Goal: Task Accomplishment & Management: Manage account settings

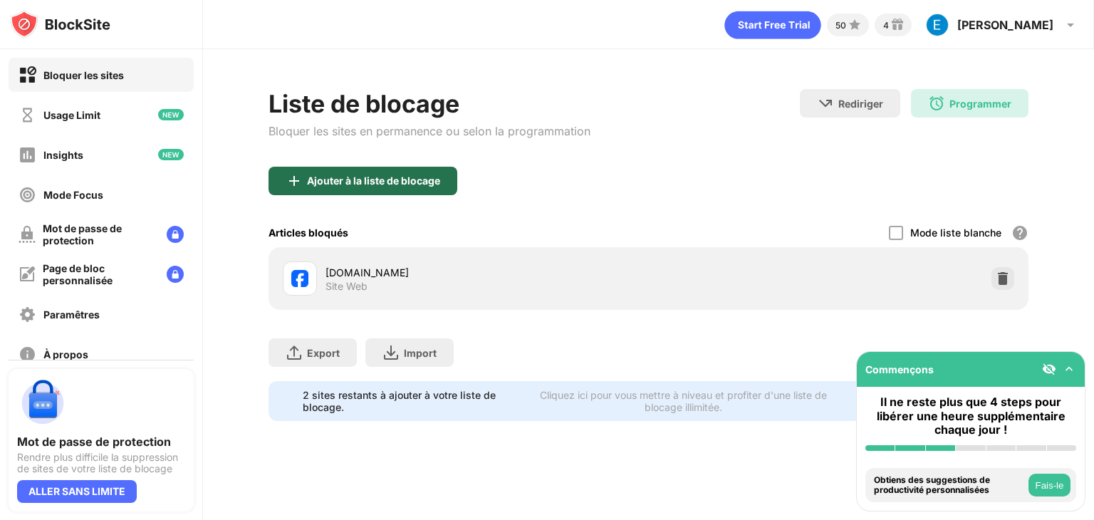
click at [403, 179] on div "Ajouter à la liste de blocage" at bounding box center [373, 180] width 133 height 11
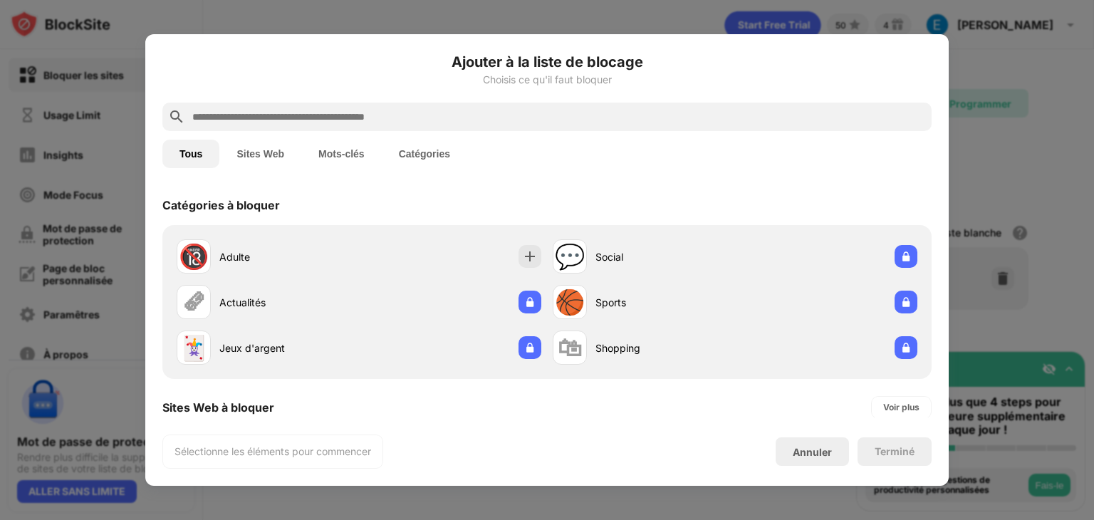
click at [375, 116] on input "text" at bounding box center [558, 116] width 735 height 17
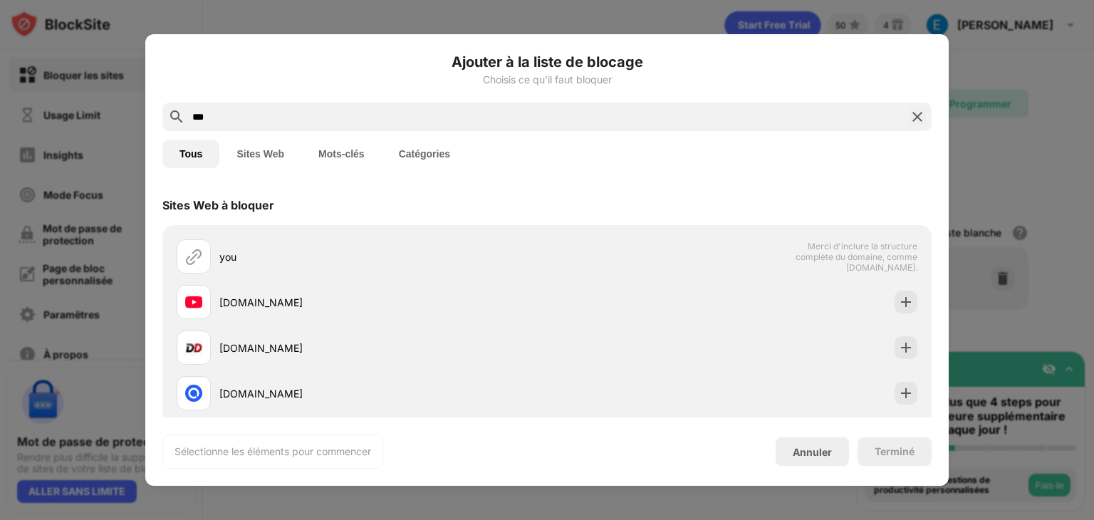
type input "***"
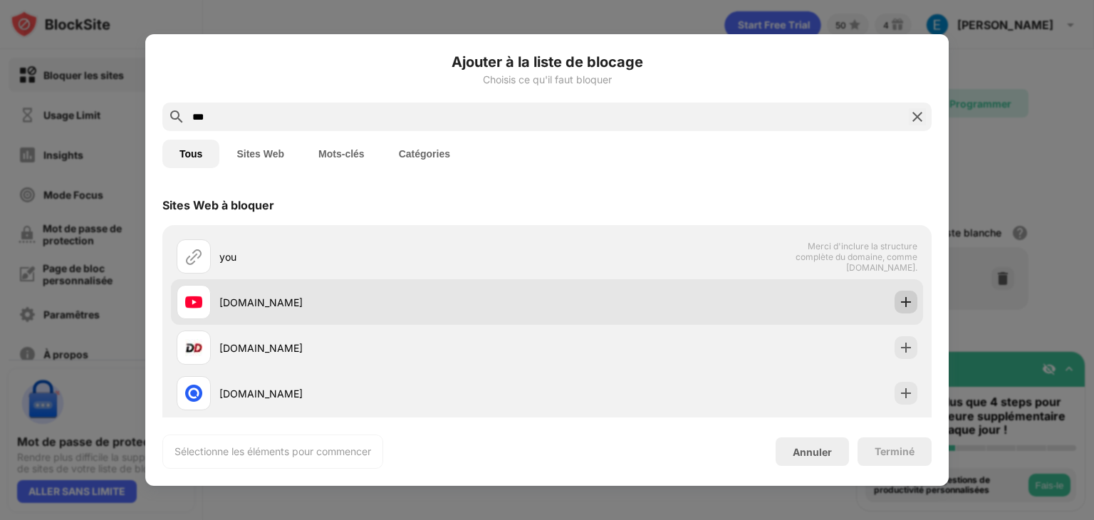
click at [902, 300] on div at bounding box center [905, 302] width 23 height 23
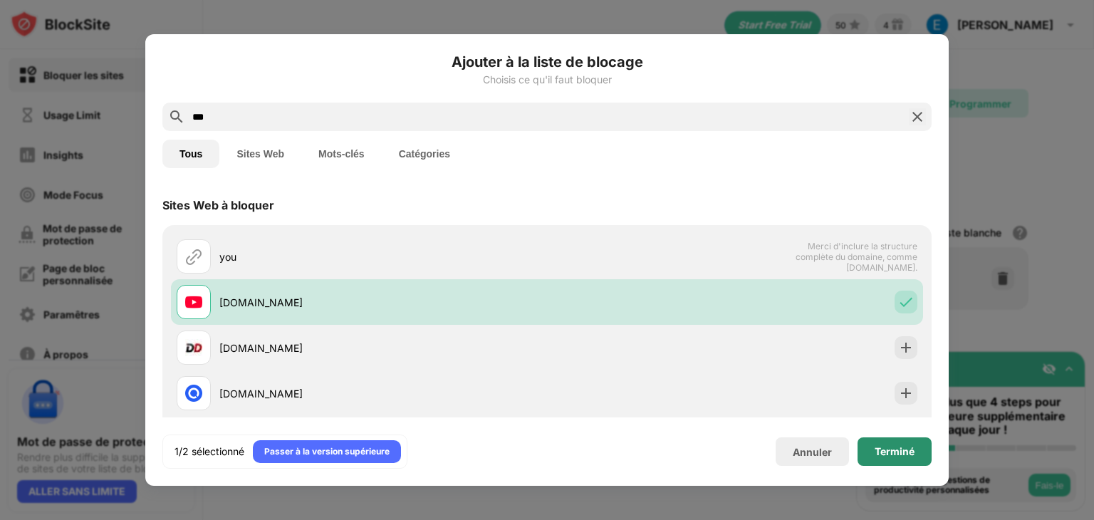
click at [900, 446] on div "Terminé" at bounding box center [894, 451] width 40 height 11
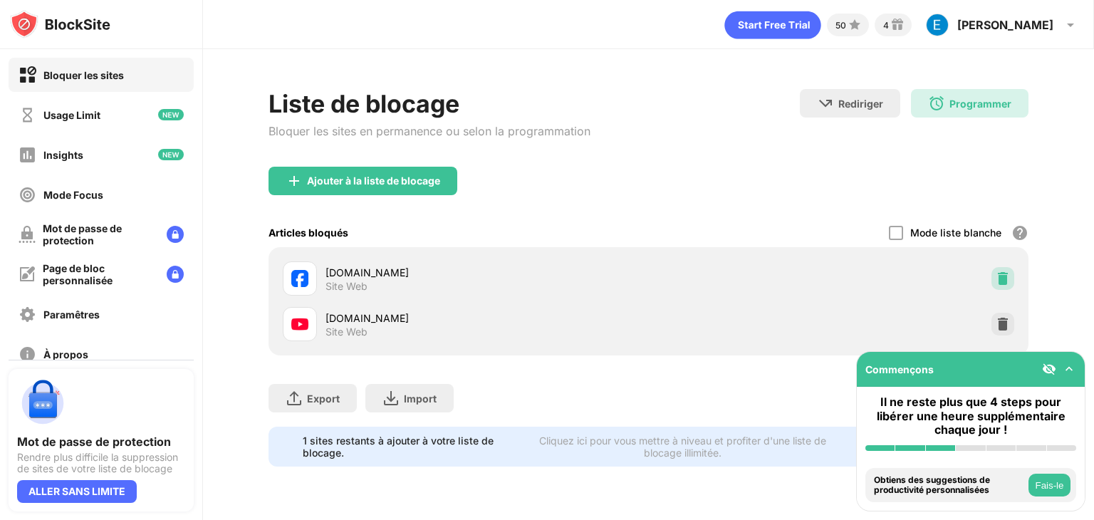
click at [1005, 276] on img at bounding box center [1002, 278] width 14 height 14
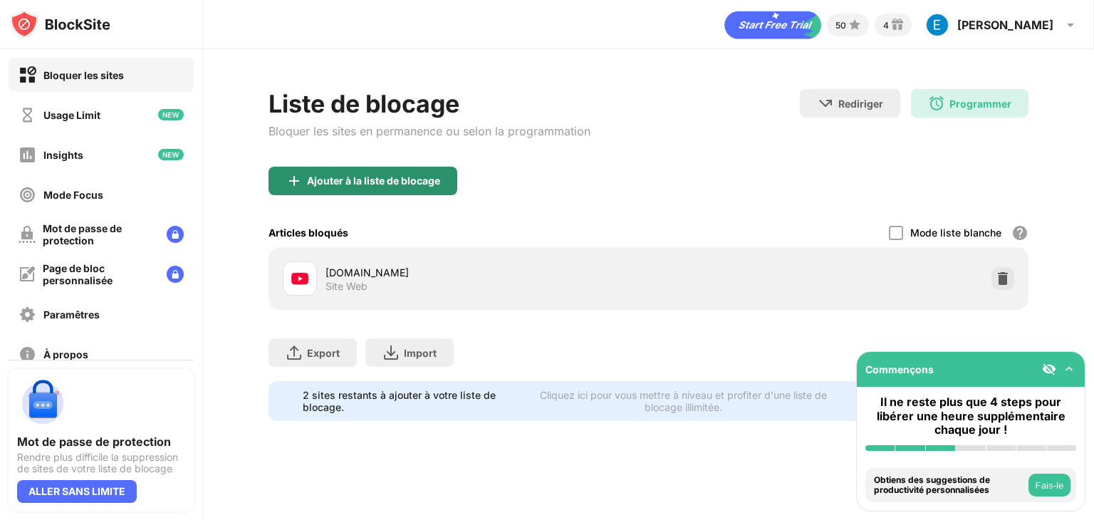
click at [349, 175] on div "Ajouter à la liste de blocage" at bounding box center [373, 180] width 133 height 11
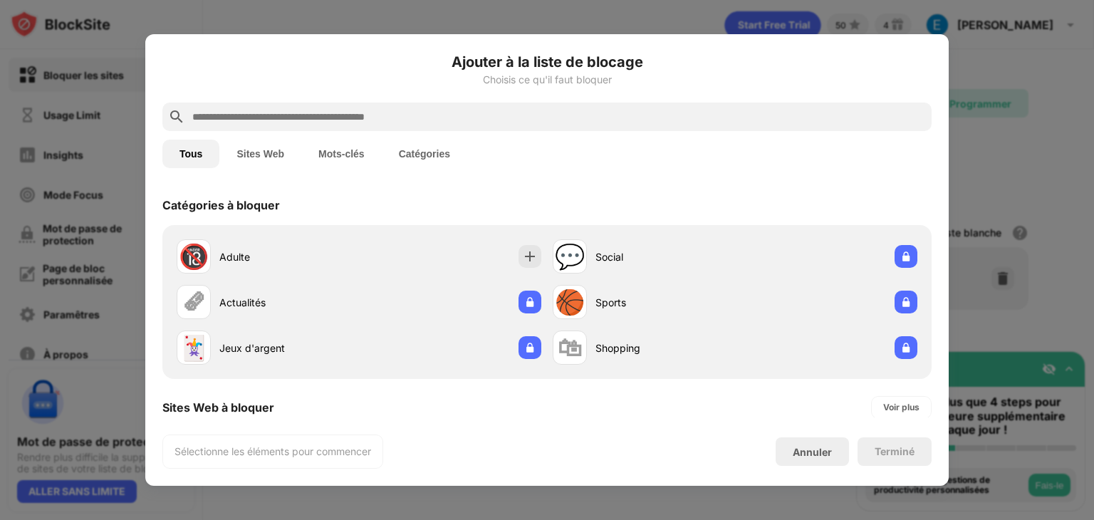
click at [289, 117] on input "text" at bounding box center [558, 116] width 735 height 17
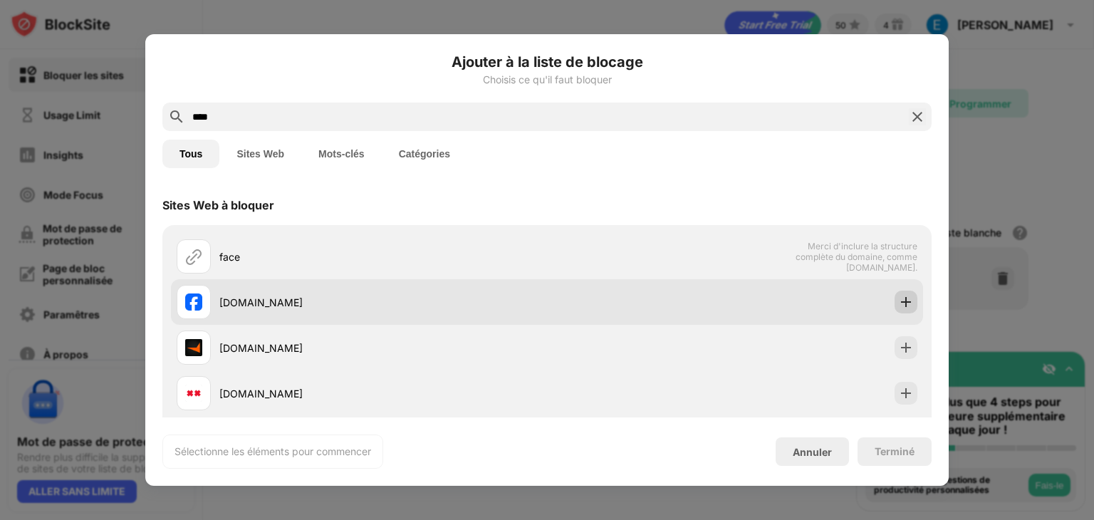
type input "****"
click at [899, 302] on img at bounding box center [906, 302] width 14 height 14
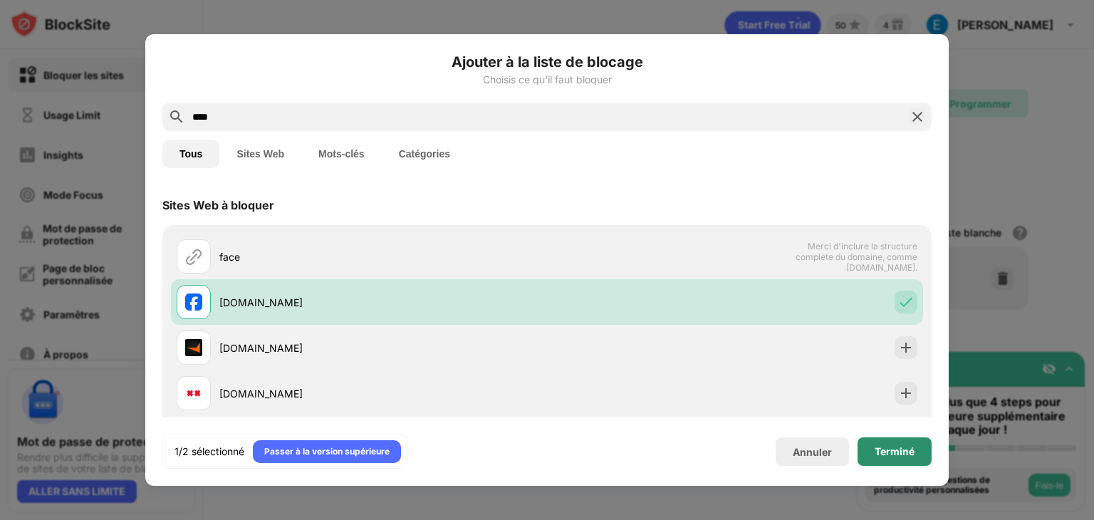
click at [904, 453] on div "Terminé" at bounding box center [894, 451] width 40 height 11
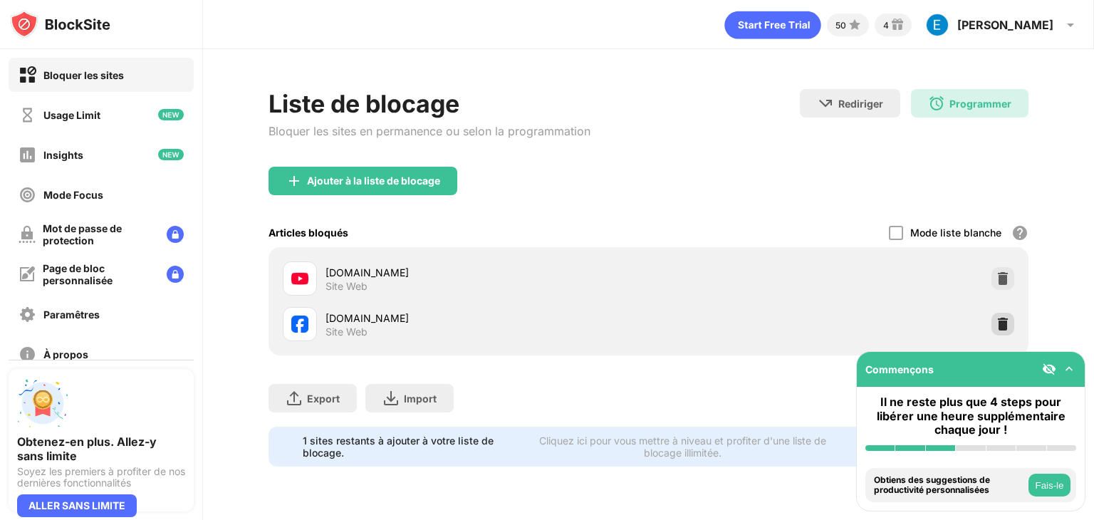
click at [1002, 325] on img at bounding box center [1002, 324] width 14 height 14
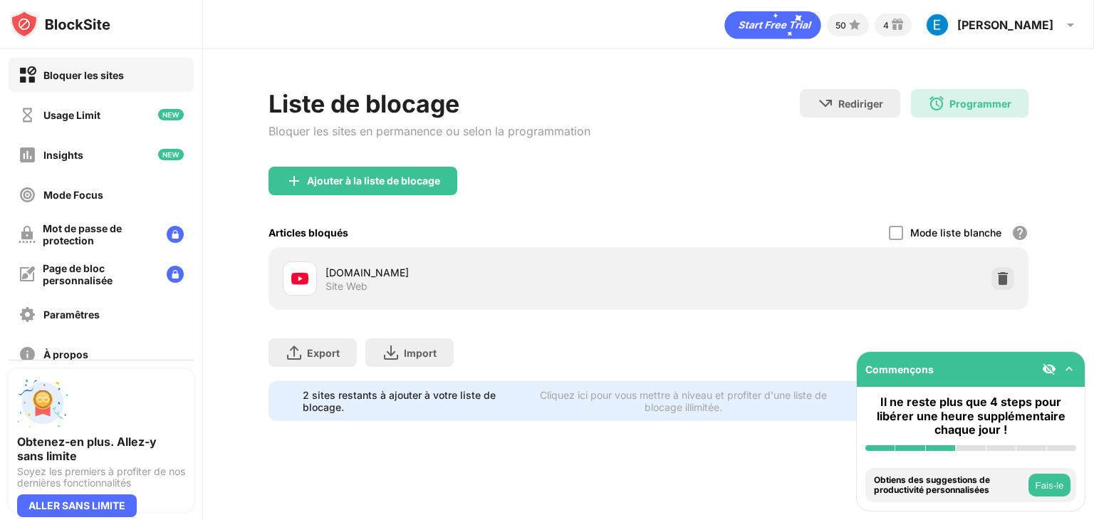
drag, startPoint x: 365, startPoint y: 200, endPoint x: 358, endPoint y: 182, distance: 18.9
click at [361, 197] on div "Ajouter à la liste de blocage" at bounding box center [648, 192] width 760 height 51
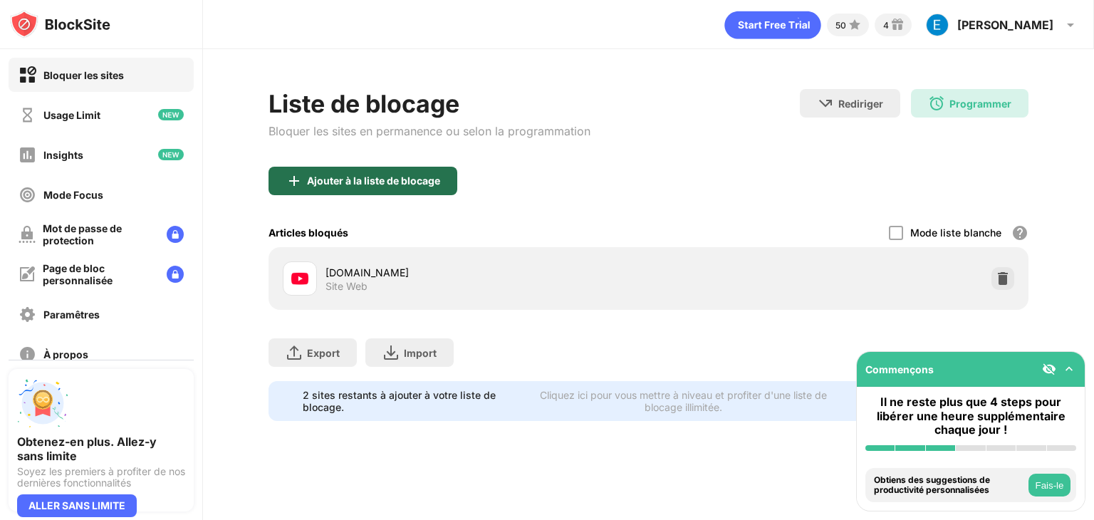
click at [358, 182] on div "Ajouter à la liste de blocage" at bounding box center [373, 180] width 133 height 11
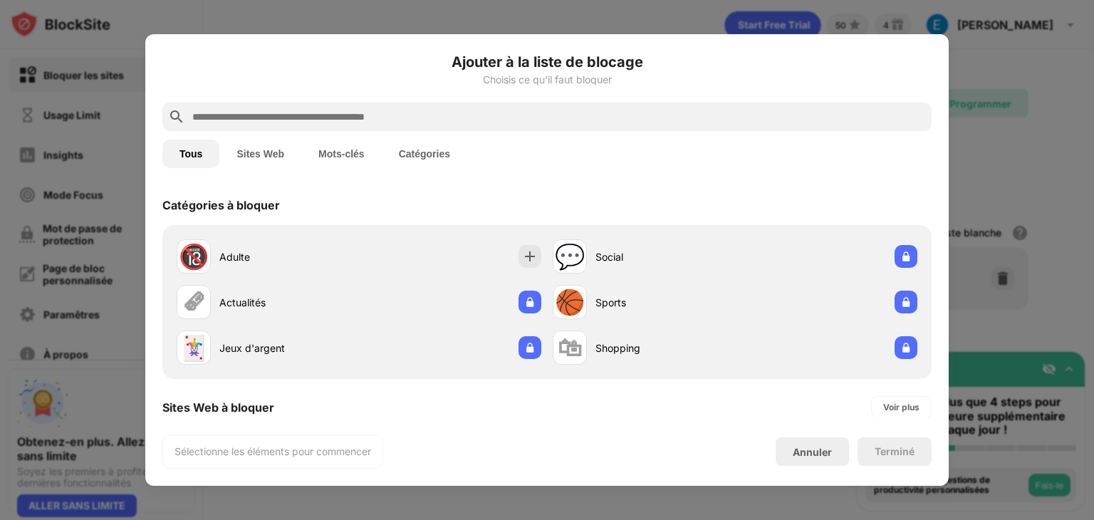
click at [302, 120] on input "text" at bounding box center [558, 116] width 735 height 17
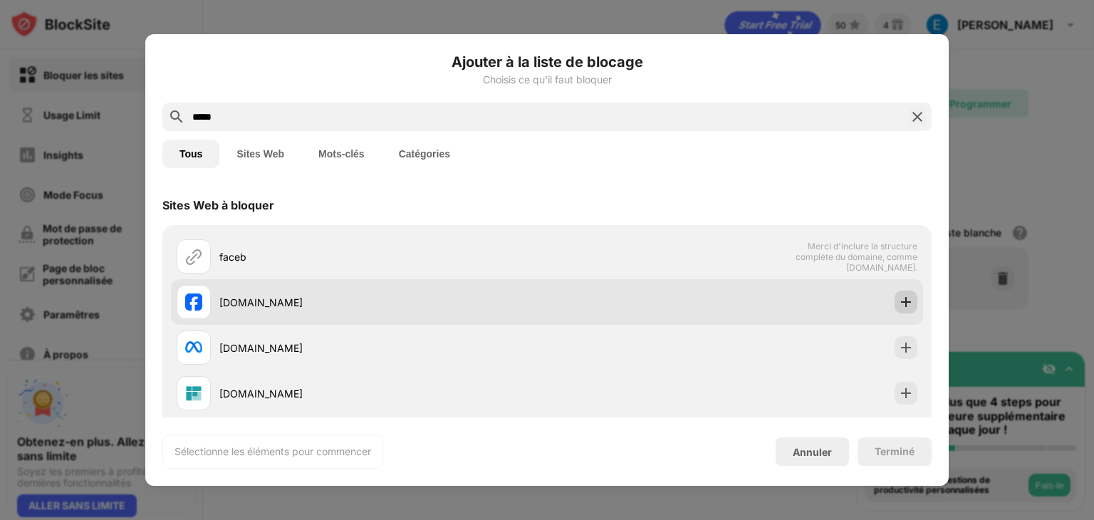
type input "*****"
click at [899, 298] on img at bounding box center [906, 302] width 14 height 14
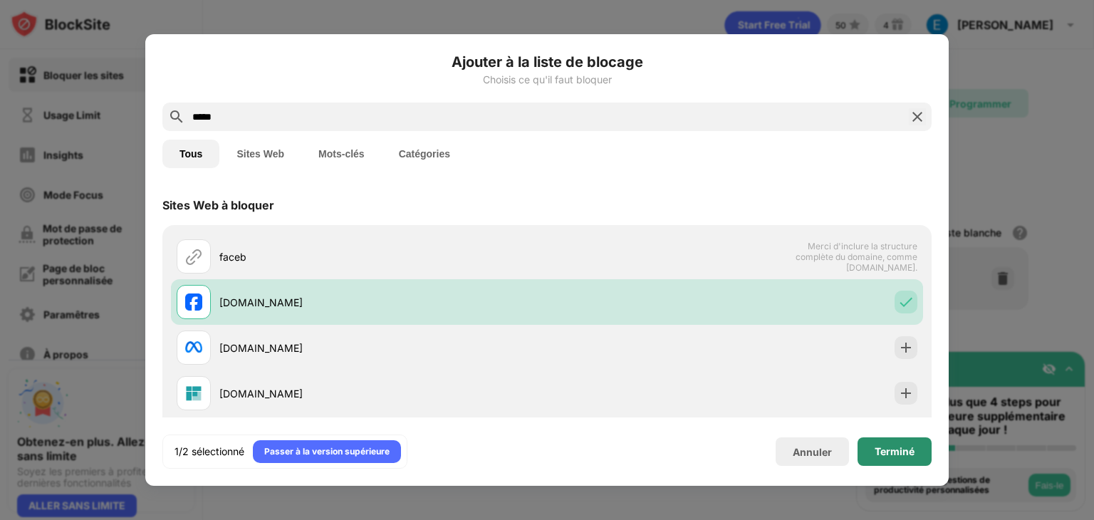
click at [880, 449] on div "Terminé" at bounding box center [894, 451] width 40 height 11
